Goal: Information Seeking & Learning: Check status

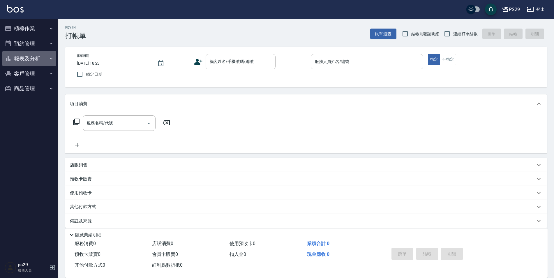
click at [26, 64] on button "報表及分析" at bounding box center [29, 58] width 54 height 15
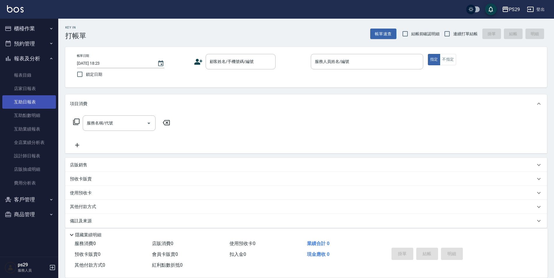
click at [23, 99] on link "互助日報表" at bounding box center [29, 101] width 54 height 13
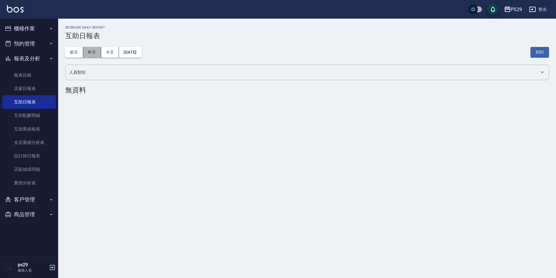
click at [91, 56] on button "昨天" at bounding box center [92, 52] width 18 height 11
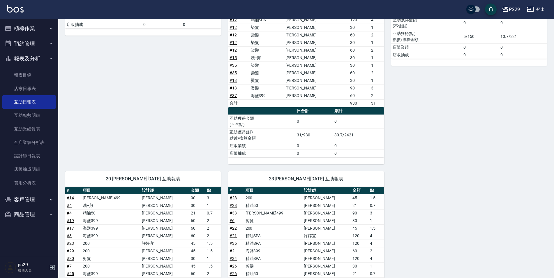
scroll to position [232, 0]
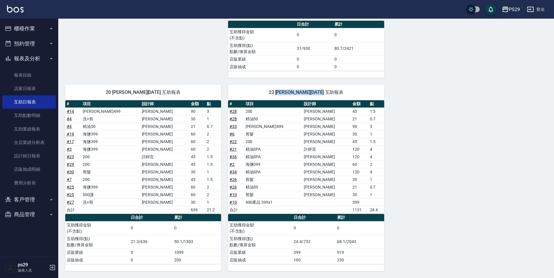
drag, startPoint x: 279, startPoint y: 92, endPoint x: 365, endPoint y: 89, distance: 85.6
click at [365, 89] on span "23 吳畇蓁 09/05/2025 互助報表" at bounding box center [306, 92] width 142 height 6
click at [448, 118] on div "1 許婷宜 09/05/2025 互助報表 # 項目 設計師 金額 點 # 16 200 許婷宜 45 1.5 合計 45 1.5 日合計 累計 互助獲得金額…" at bounding box center [302, 59] width 488 height 424
click at [35, 152] on link "設計師日報表" at bounding box center [29, 155] width 54 height 13
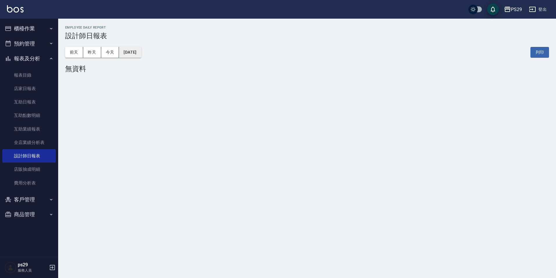
drag, startPoint x: 120, startPoint y: 47, endPoint x: 125, endPoint y: 50, distance: 6.3
click at [124, 49] on div "前天 昨天 今天 2025/09/06 列印" at bounding box center [307, 52] width 484 height 25
click at [129, 50] on button "2025/09/06" at bounding box center [130, 52] width 22 height 11
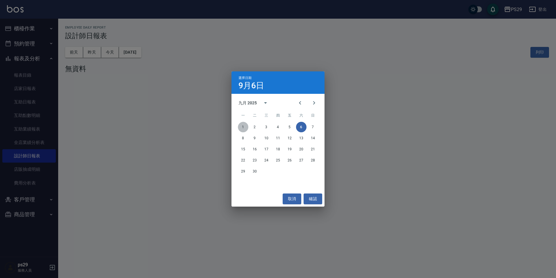
click at [246, 127] on button "1" at bounding box center [243, 127] width 10 height 10
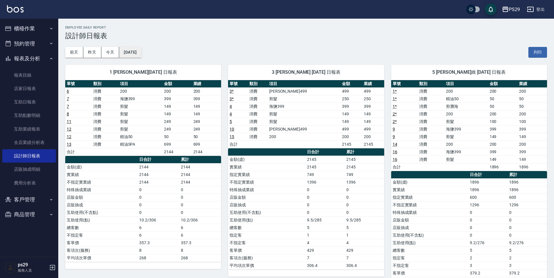
click at [141, 57] on button "2025/09/01" at bounding box center [130, 52] width 22 height 11
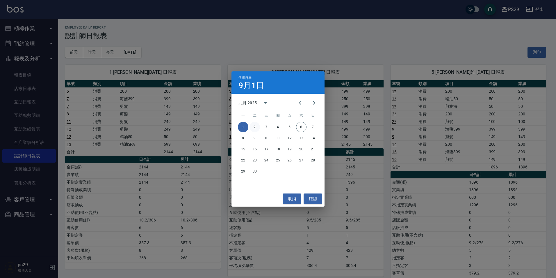
click at [251, 125] on button "2" at bounding box center [255, 127] width 10 height 10
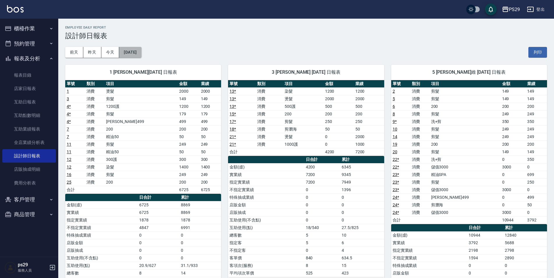
click at [141, 54] on button "2025/09/02" at bounding box center [130, 52] width 22 height 11
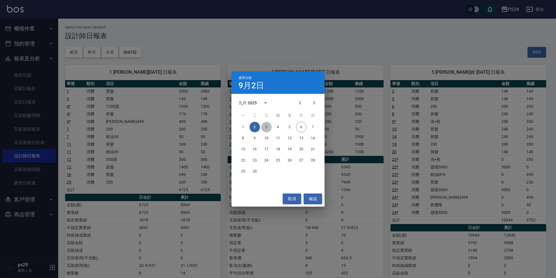
click at [267, 128] on button "3" at bounding box center [266, 127] width 10 height 10
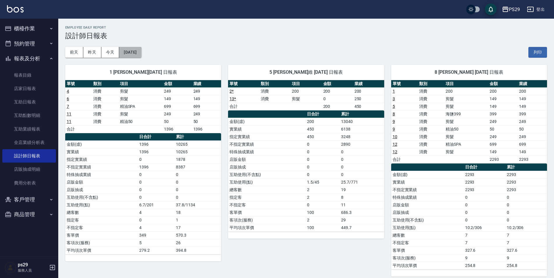
click at [141, 56] on button "2025/09/03" at bounding box center [130, 52] width 22 height 11
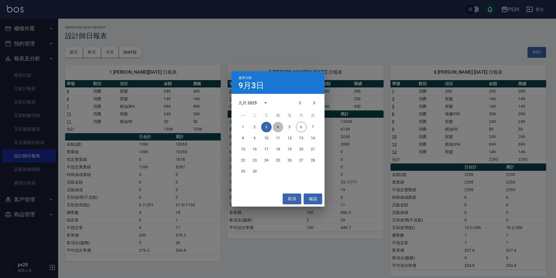
click at [274, 125] on button "4" at bounding box center [278, 127] width 10 height 10
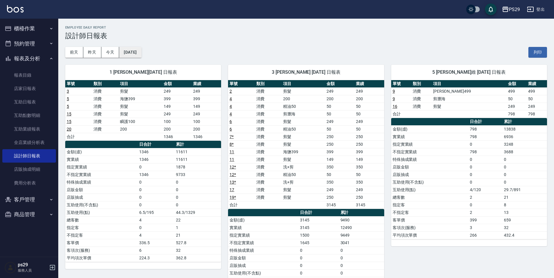
click at [141, 57] on button "2025/09/04" at bounding box center [130, 52] width 22 height 11
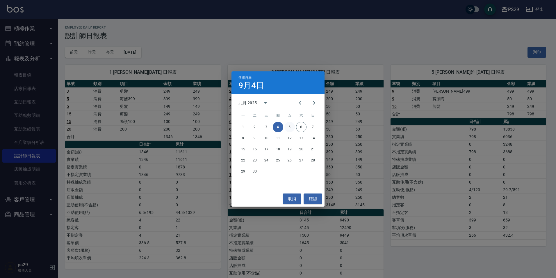
click at [293, 129] on button "5" at bounding box center [290, 127] width 10 height 10
